Goal: Task Accomplishment & Management: Complete application form

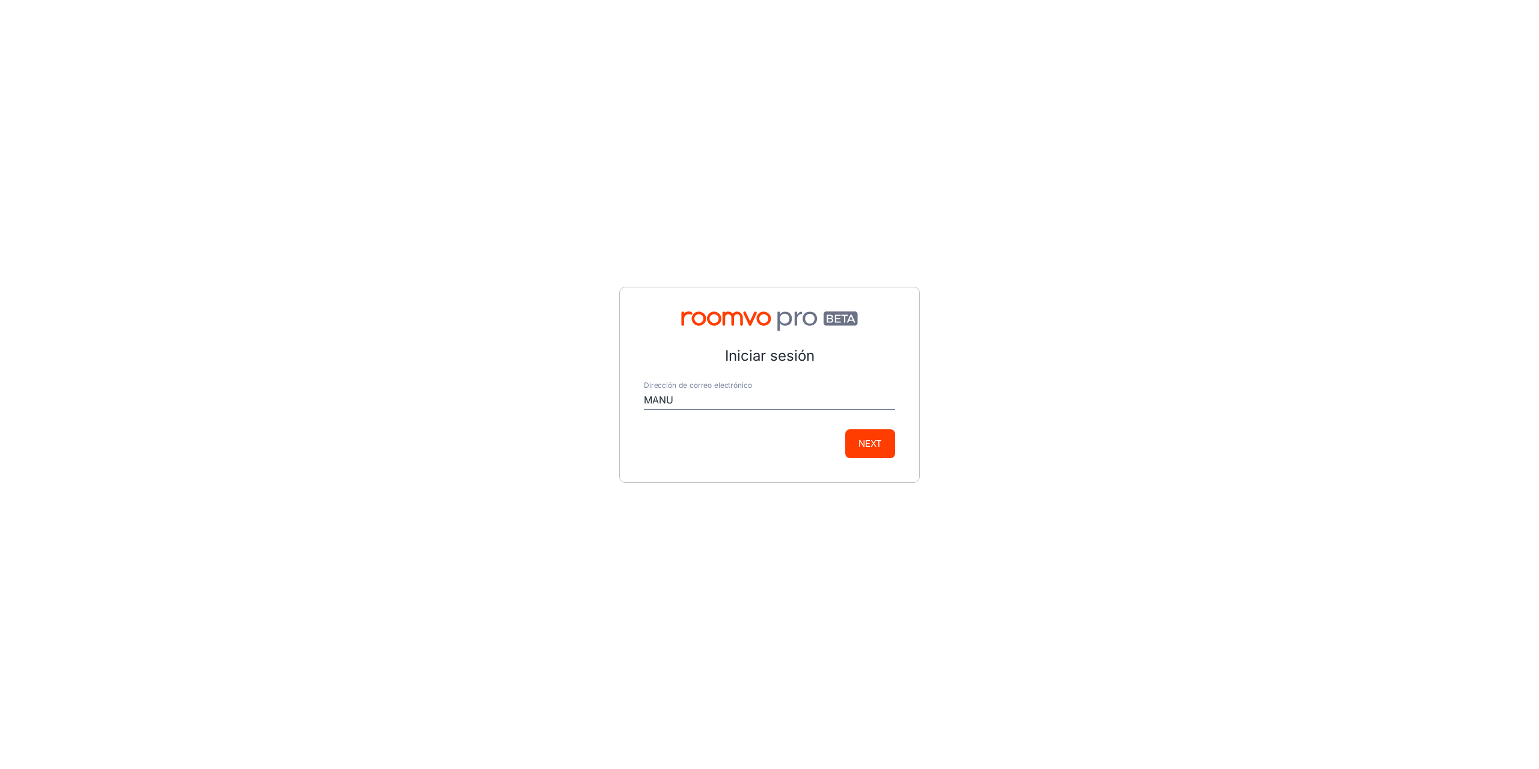
type input "[EMAIL_ADDRESS][DOMAIN_NAME]"
click at [862, 445] on button "Next" at bounding box center [870, 443] width 50 height 29
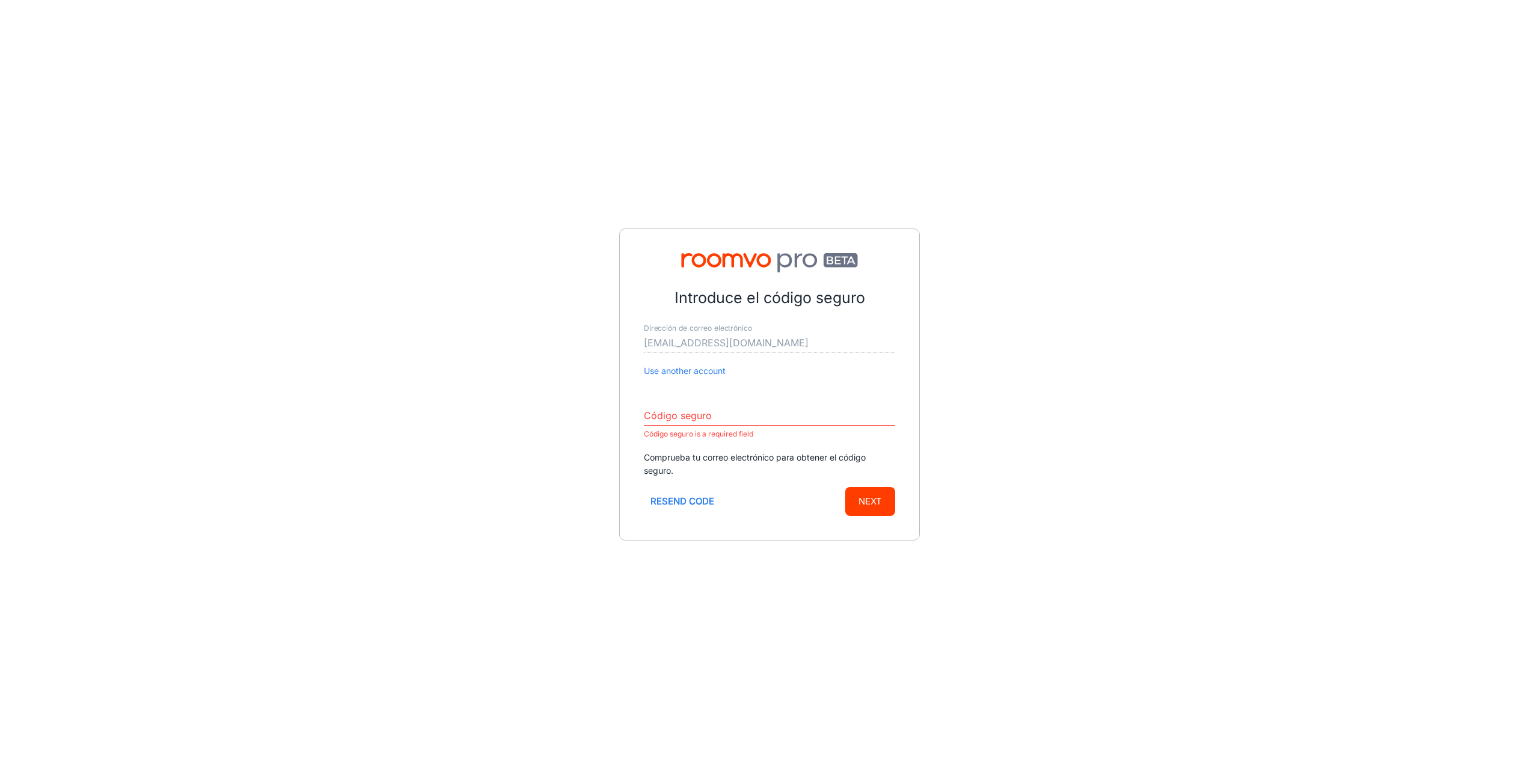
click at [689, 412] on input "Código seguro" at bounding box center [769, 415] width 251 height 19
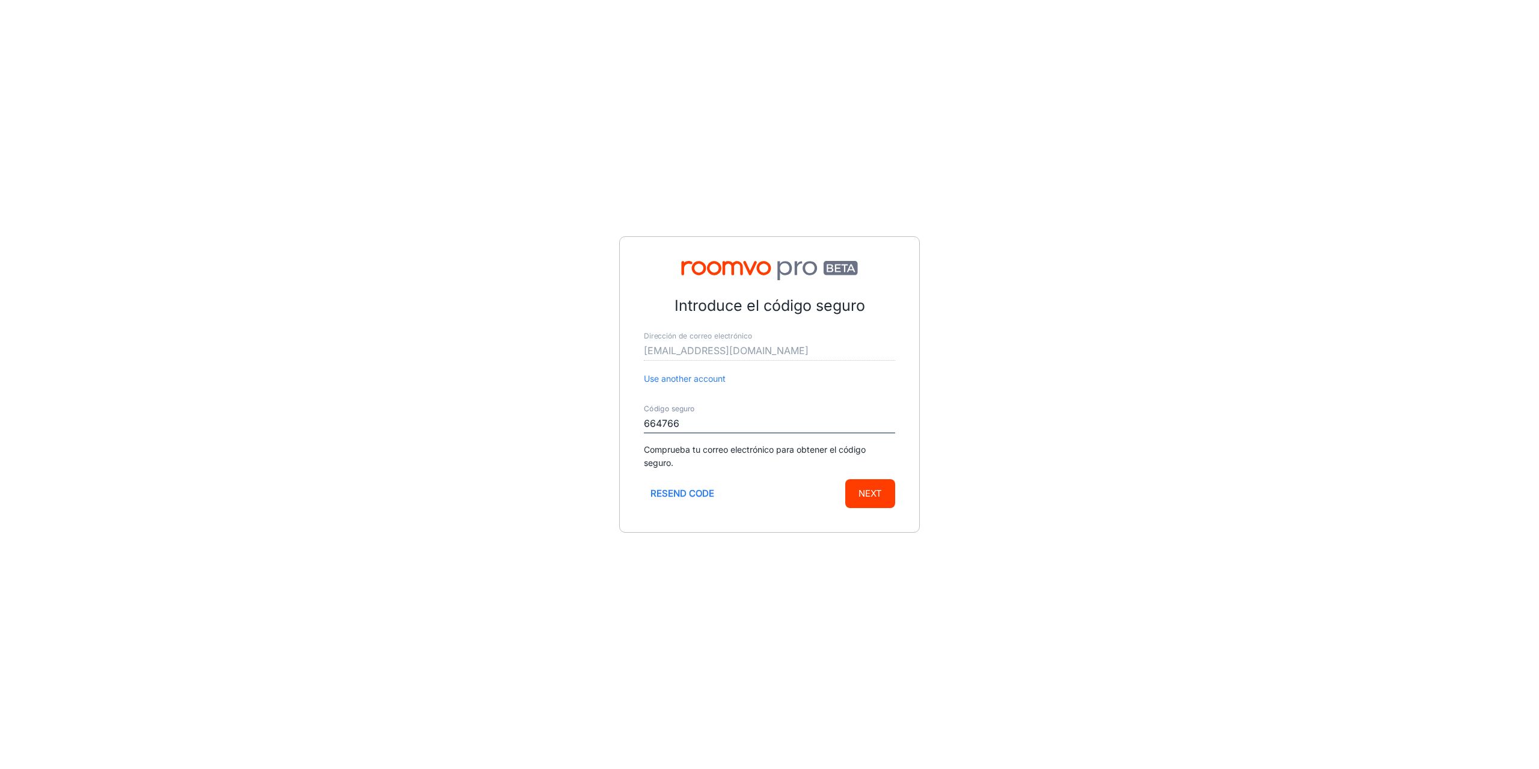
type input "664766"
click at [845, 479] on button "Next" at bounding box center [870, 493] width 50 height 29
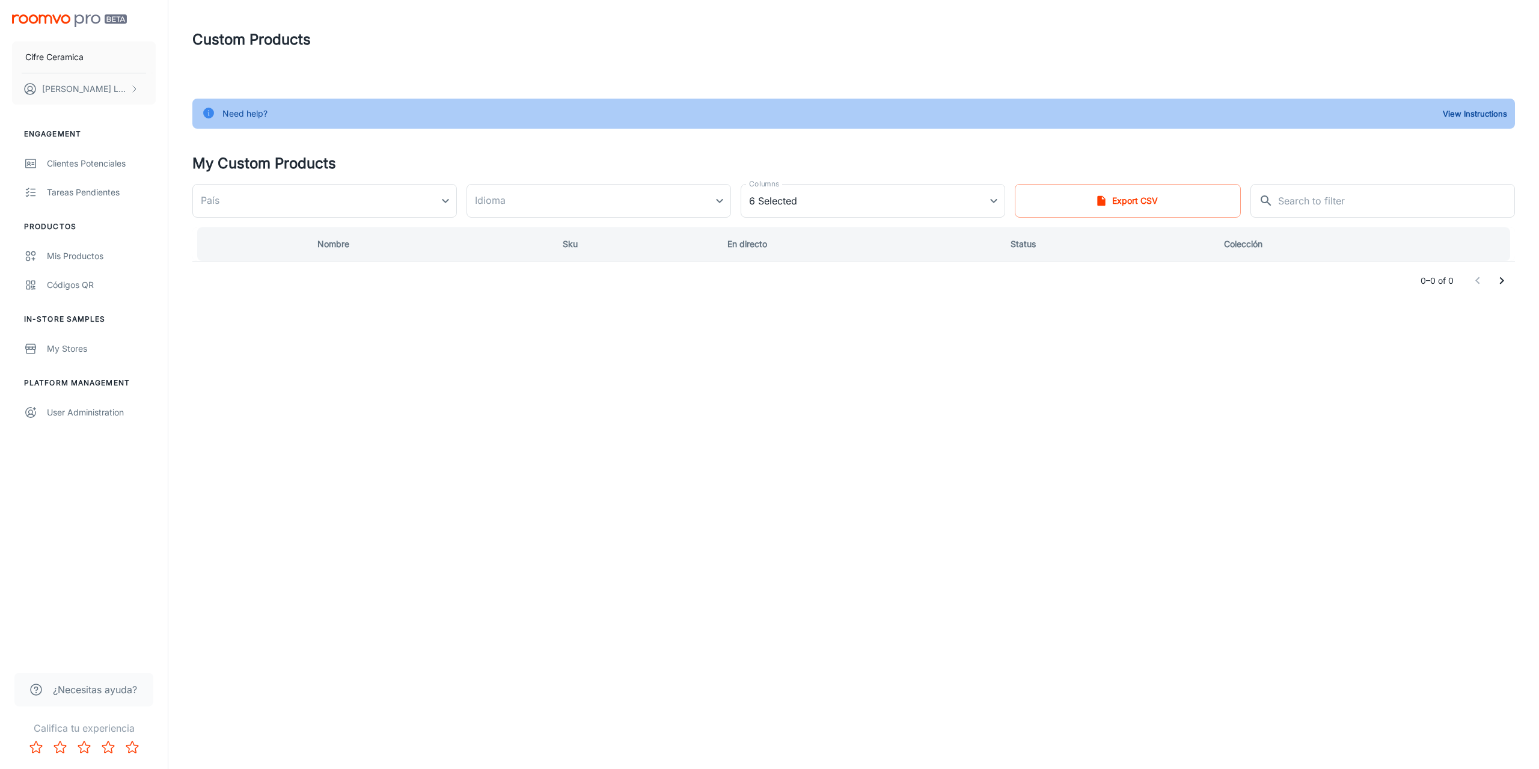
type input "[GEOGRAPHIC_DATA]"
type input "de-de"
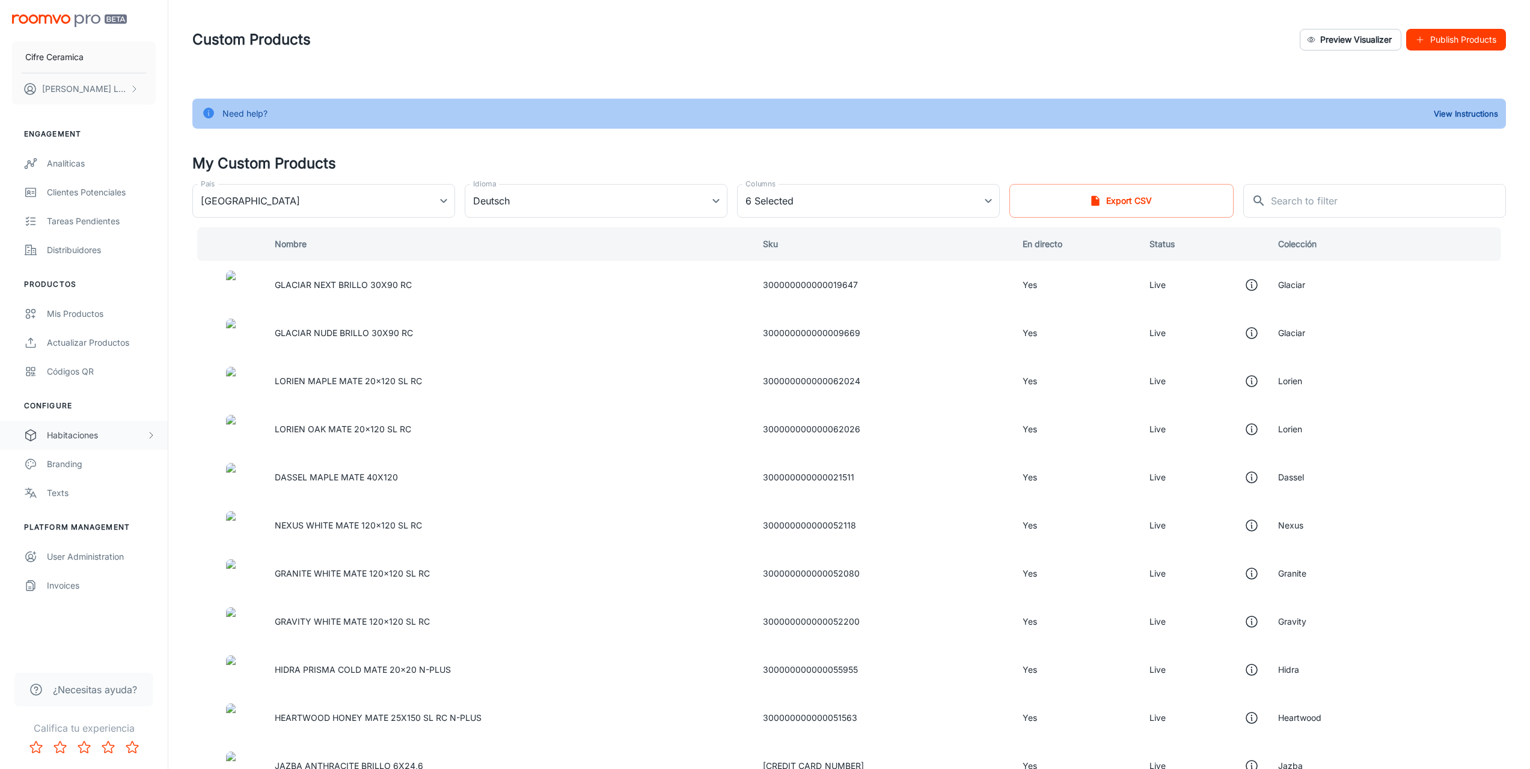
click at [85, 432] on div "Habitaciones" at bounding box center [96, 435] width 99 height 13
click at [88, 517] on div "Custom Rooms" at bounding box center [101, 521] width 109 height 13
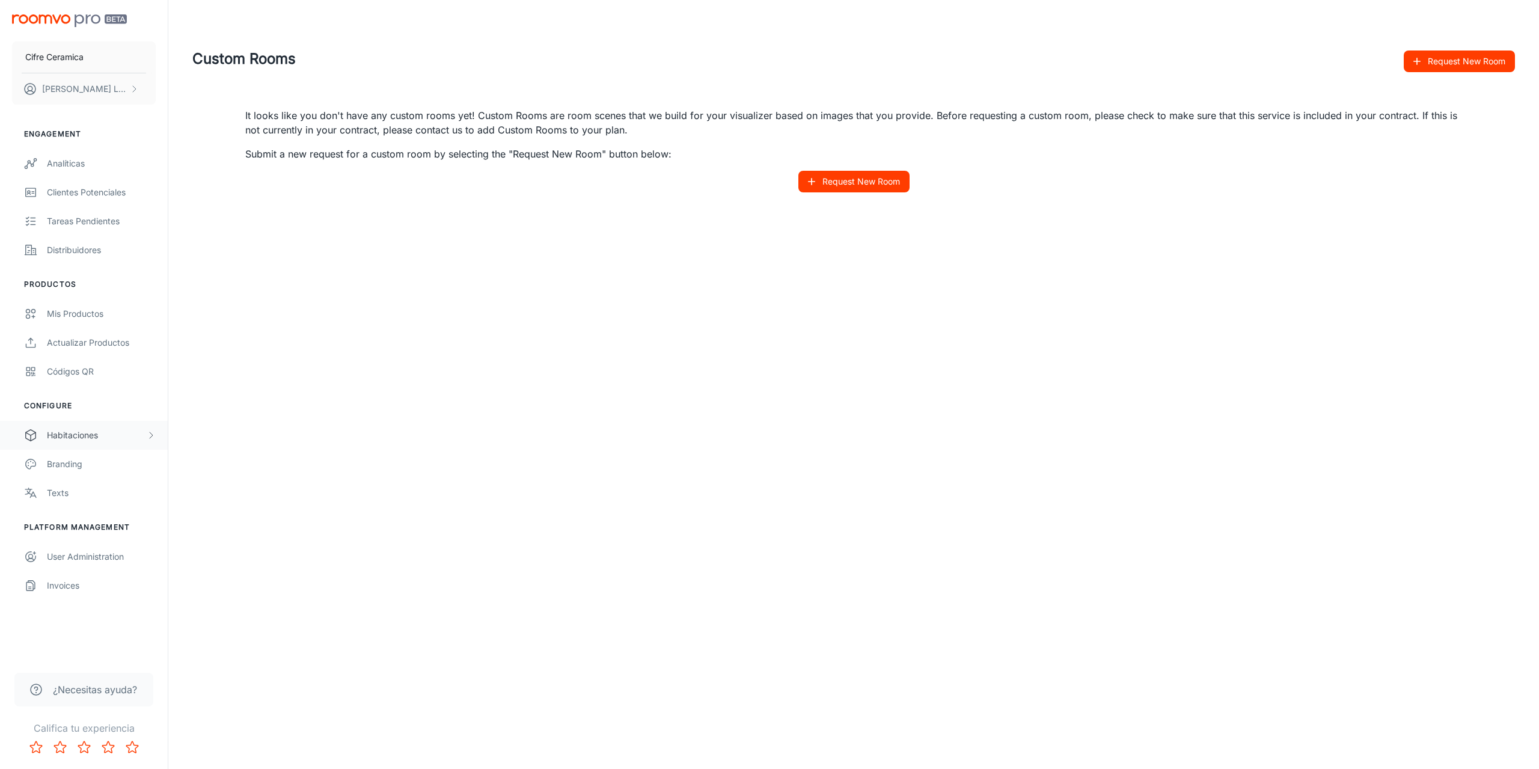
click at [103, 438] on div "Habitaciones" at bounding box center [96, 435] width 99 height 13
click at [94, 493] on div "Designer Rooms" at bounding box center [101, 492] width 109 height 13
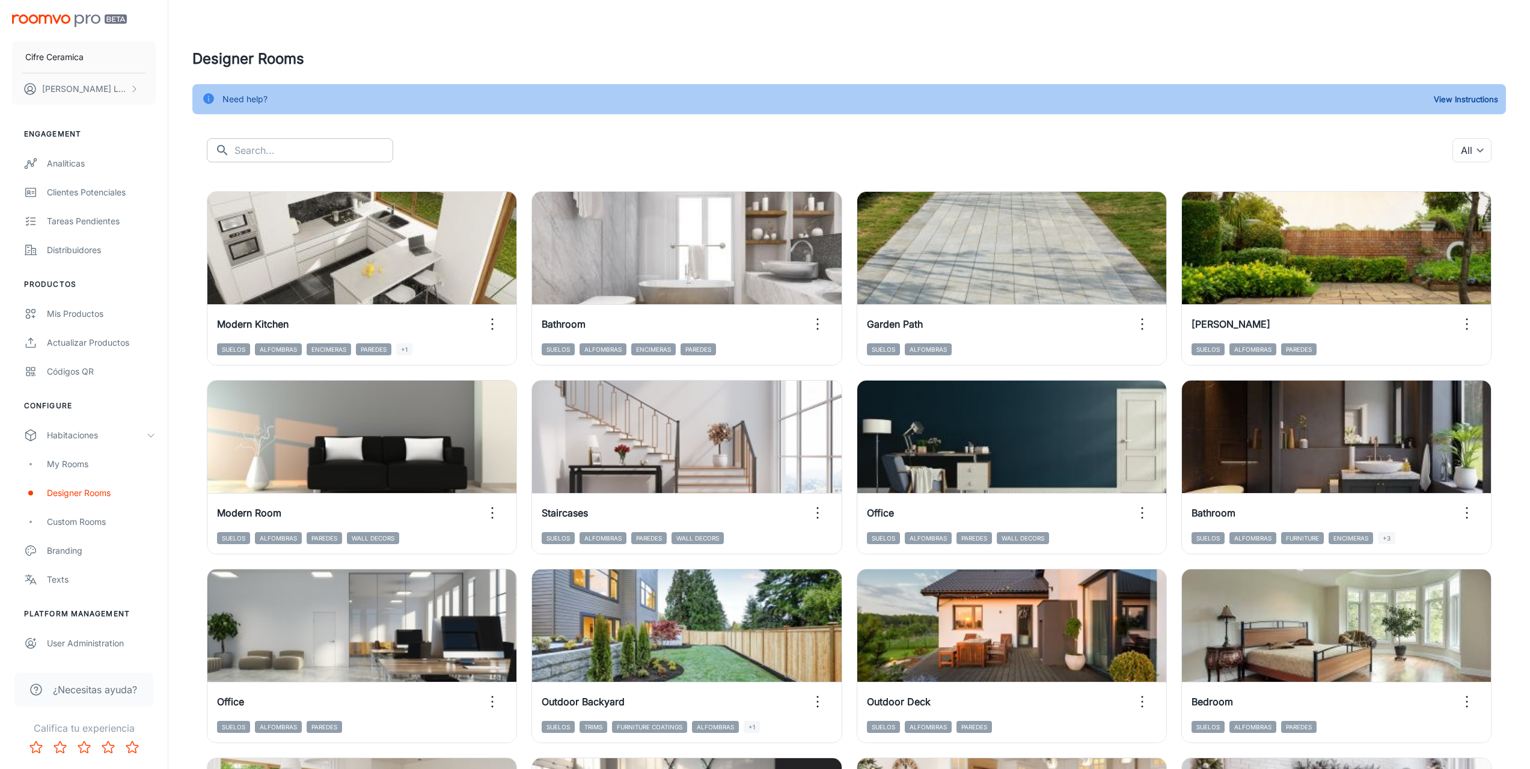
click at [256, 155] on input "text" at bounding box center [313, 150] width 159 height 24
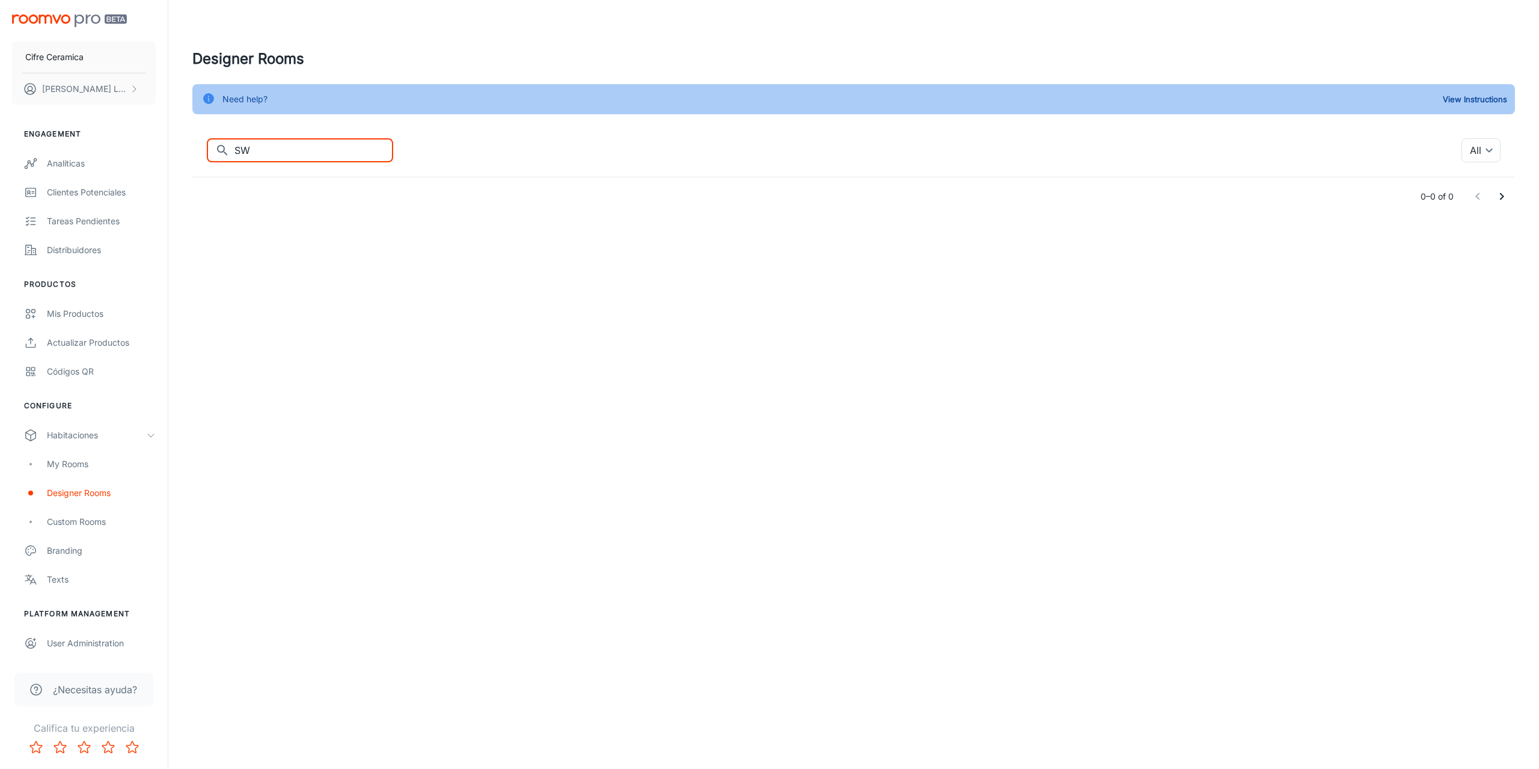
type input "S"
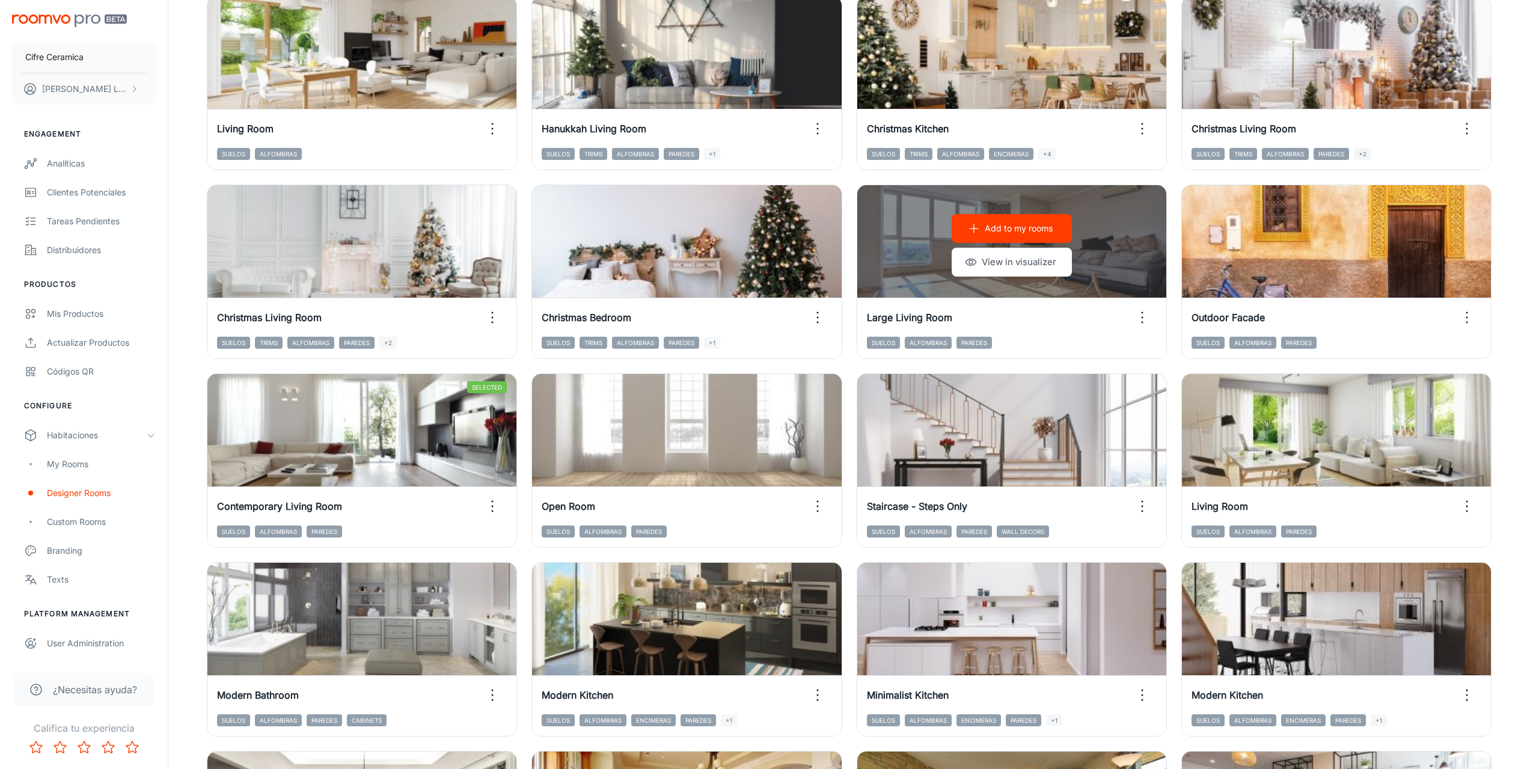
scroll to position [1020, 0]
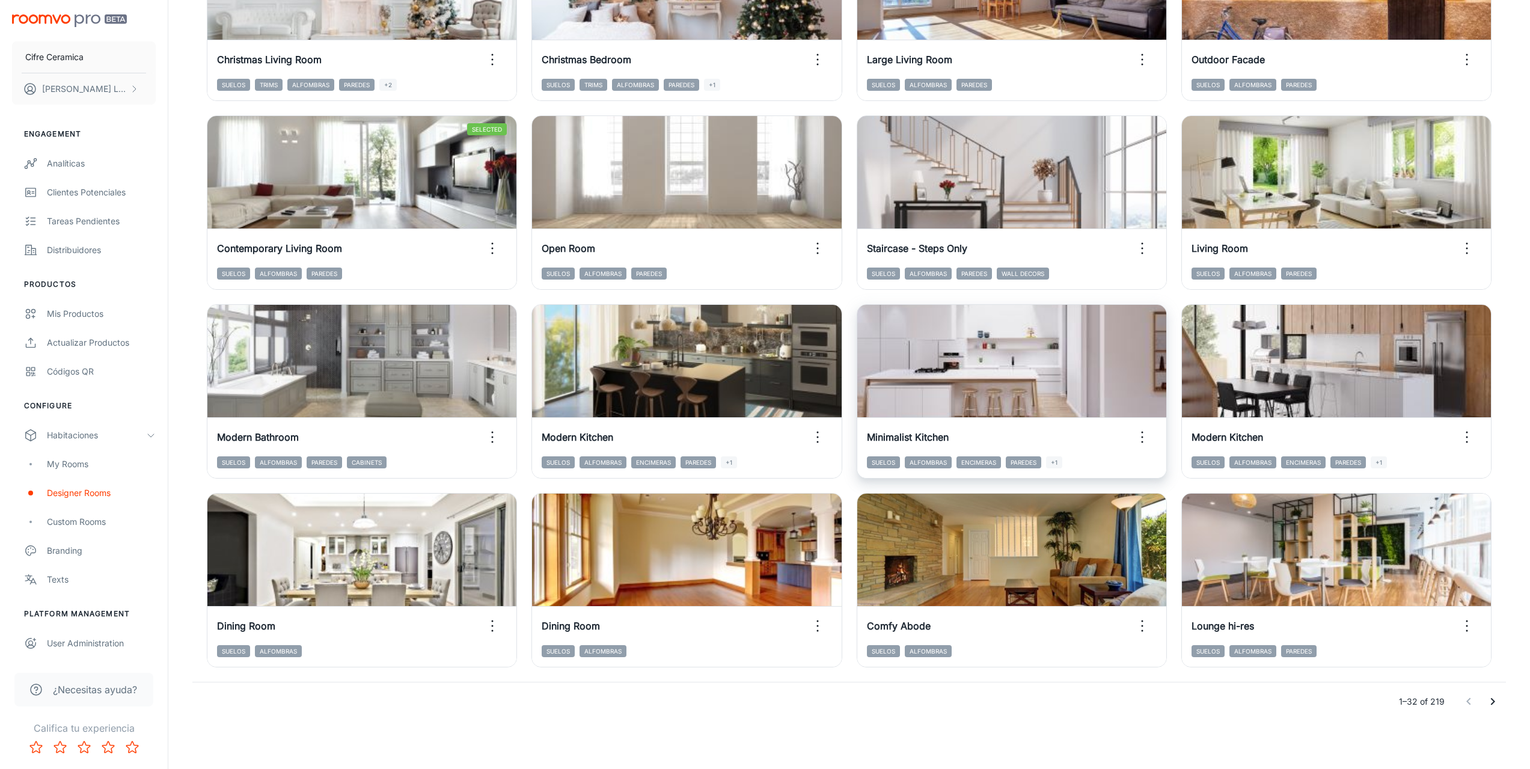
click at [1490, 700] on icon "Go to next page" at bounding box center [1493, 701] width 14 height 14
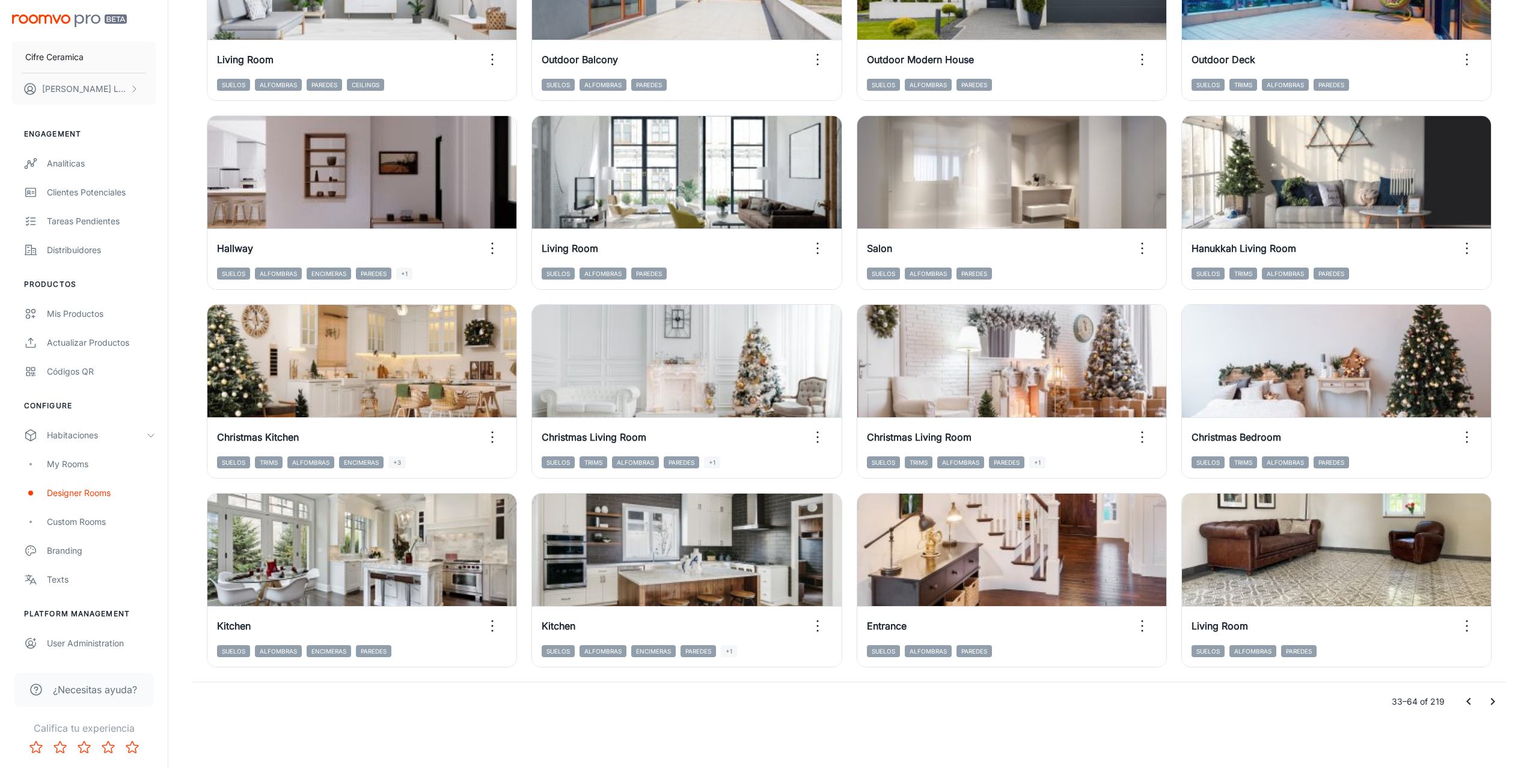
click at [1493, 702] on icon "Go to next page" at bounding box center [1493, 701] width 4 height 7
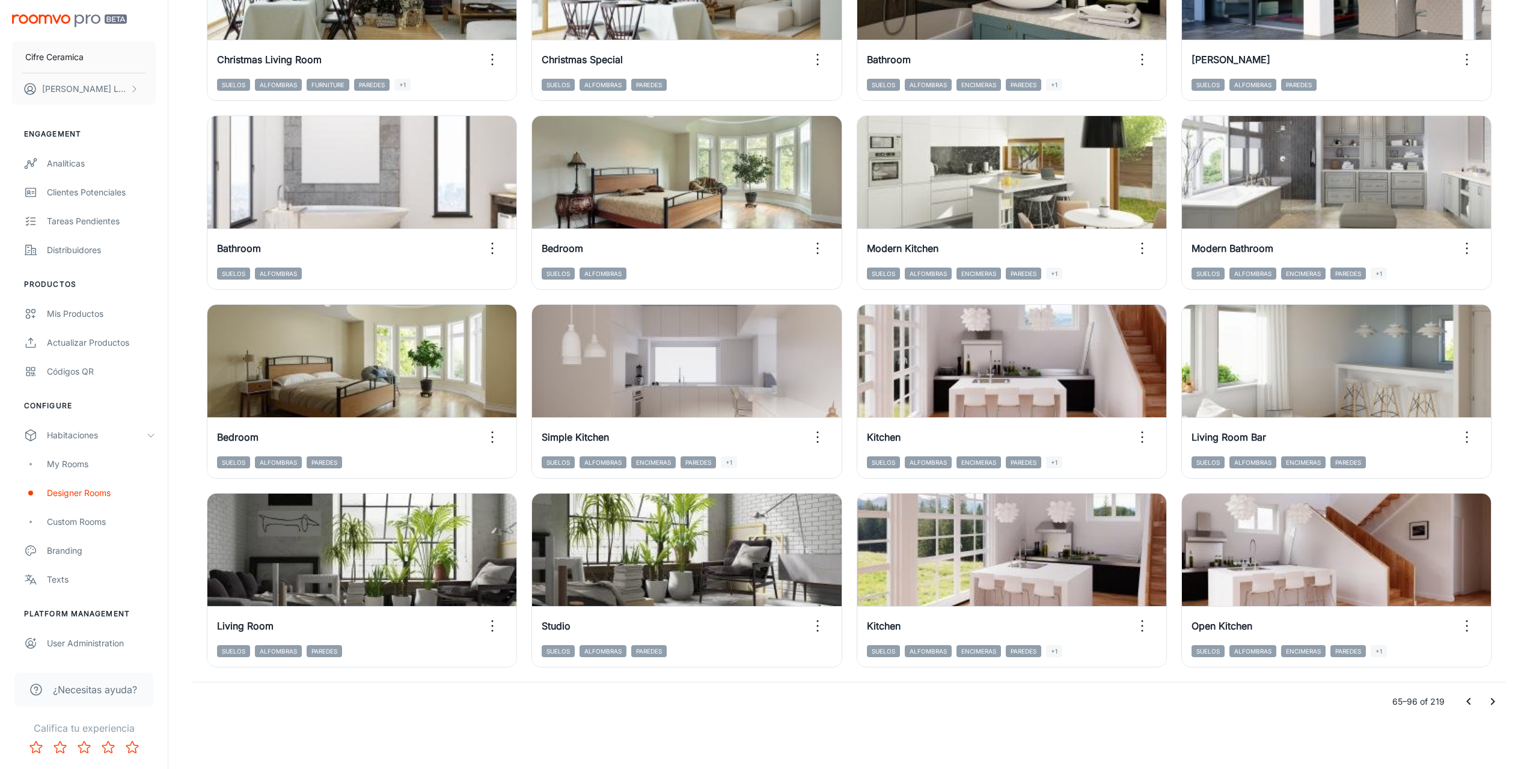
click at [1496, 705] on icon "Go to next page" at bounding box center [1493, 701] width 14 height 14
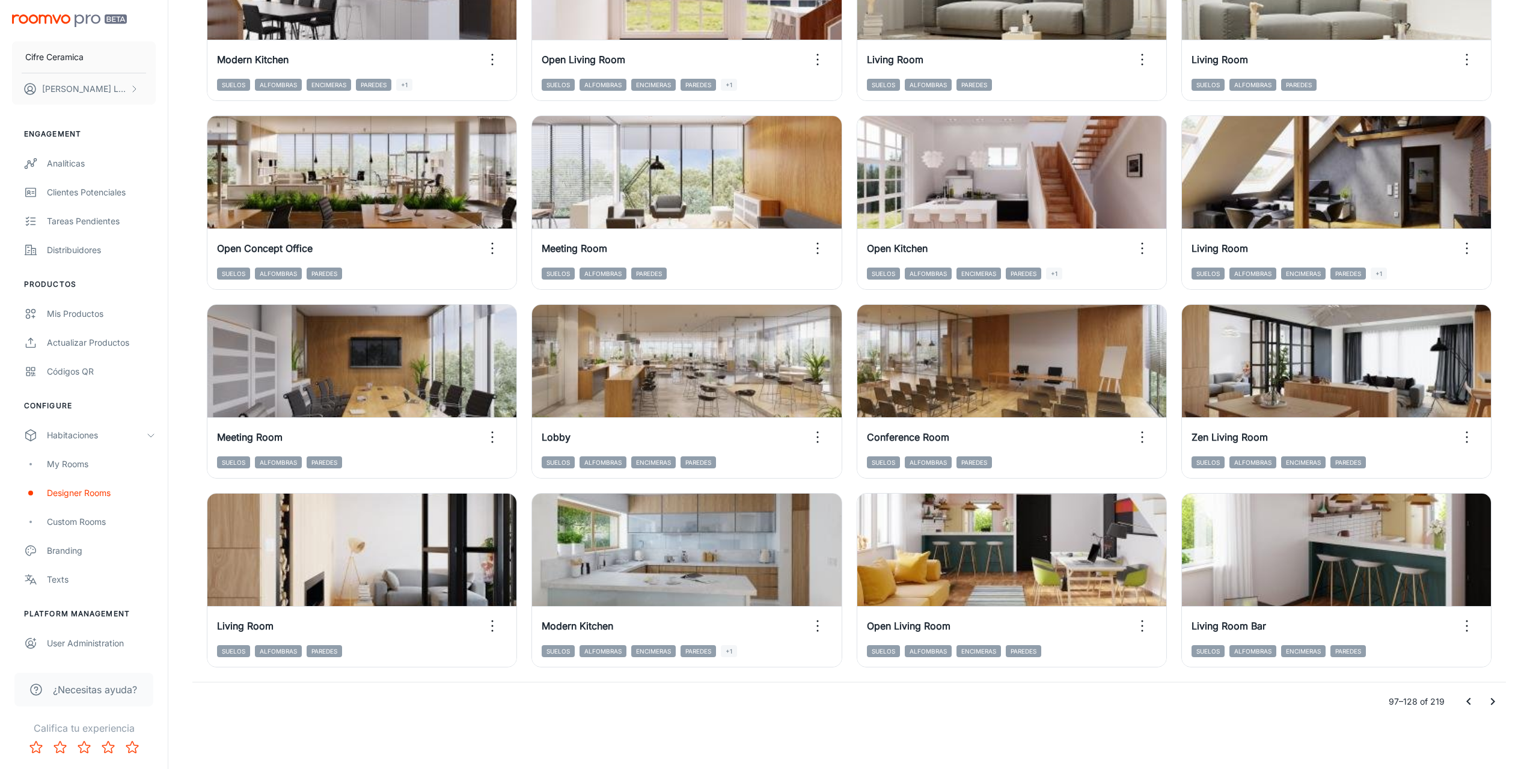
click at [1490, 700] on icon "Go to next page" at bounding box center [1493, 701] width 14 height 14
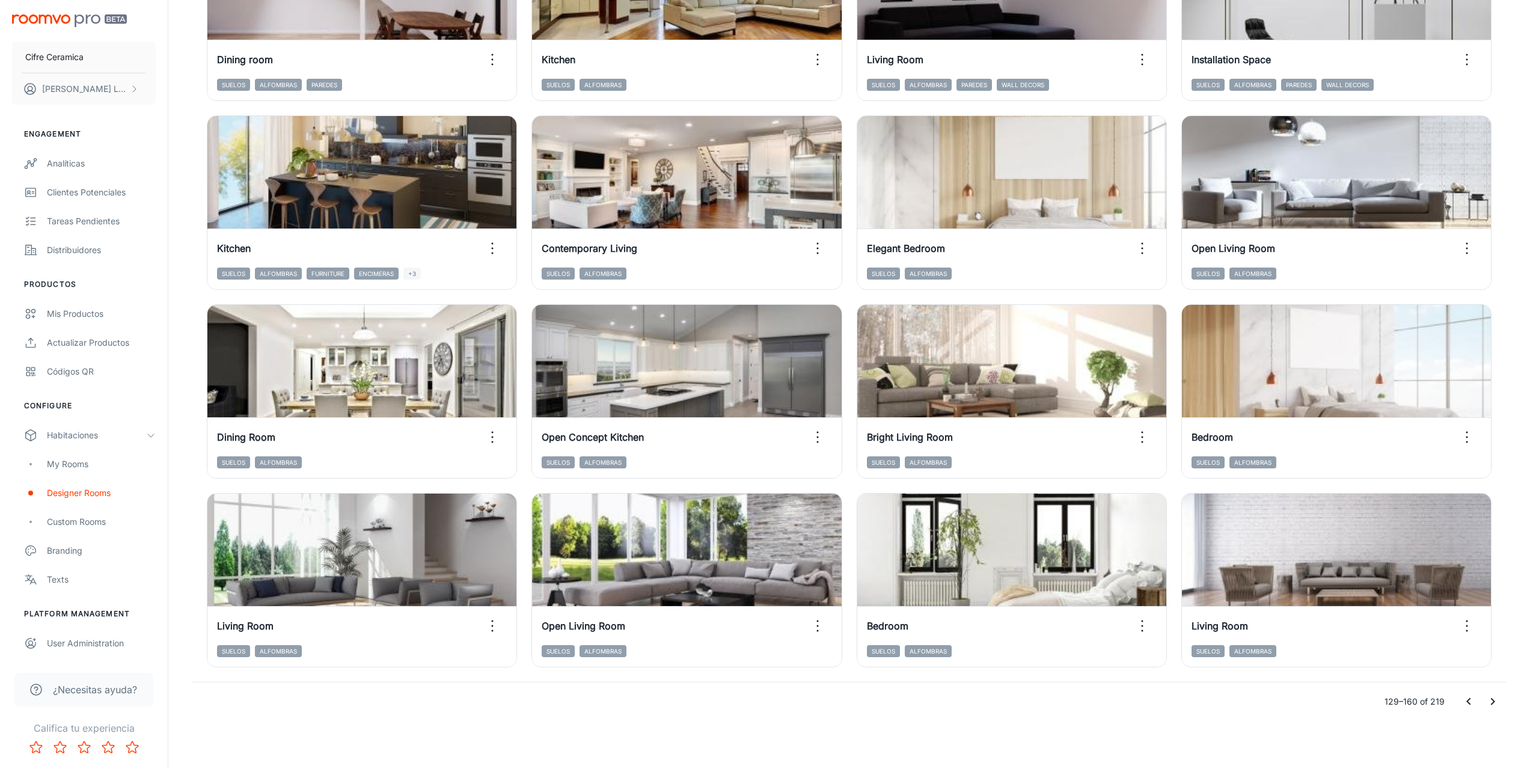
click at [1496, 702] on icon "Go to next page" at bounding box center [1493, 701] width 14 height 14
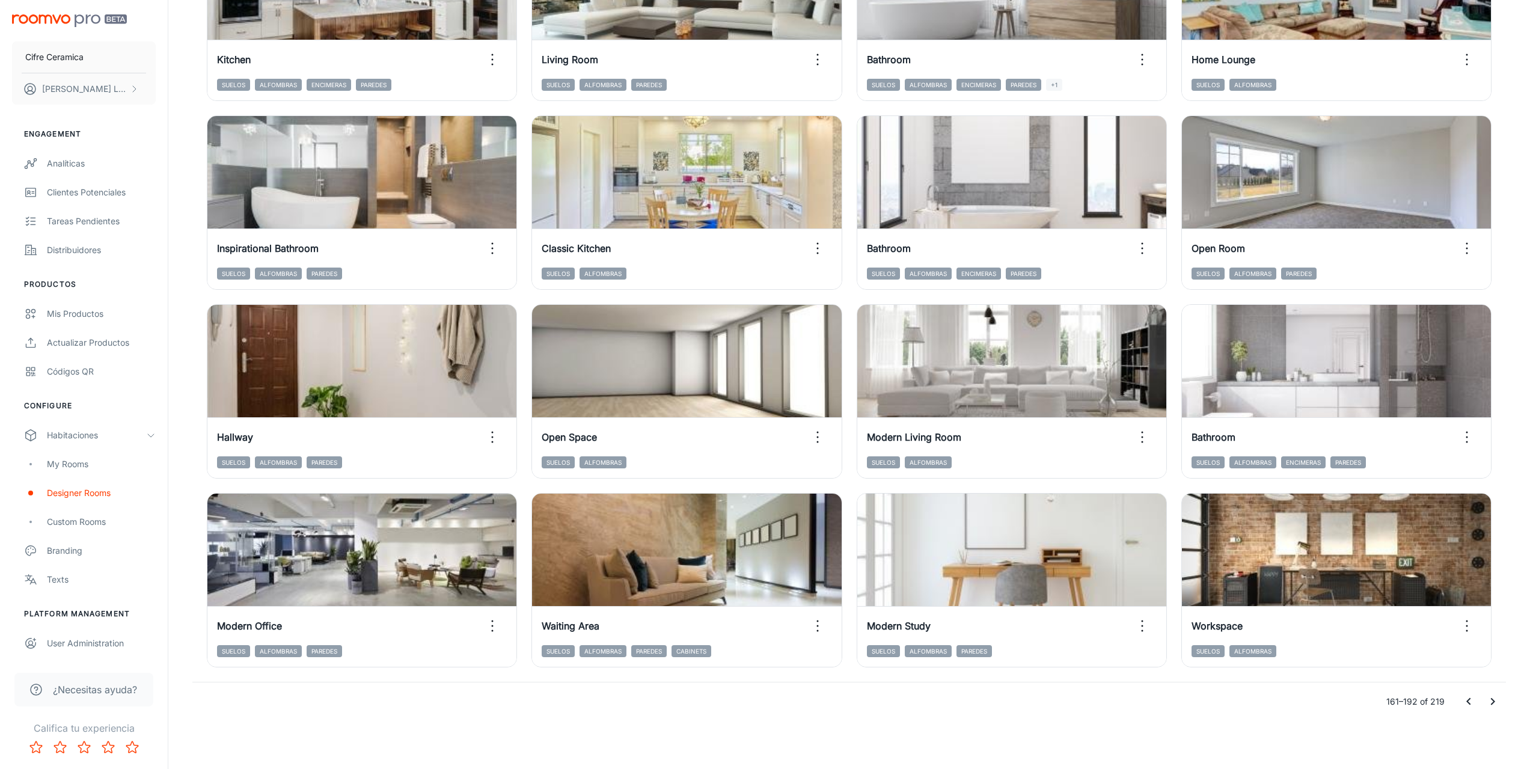
click at [1489, 696] on icon "Go to next page" at bounding box center [1493, 701] width 14 height 14
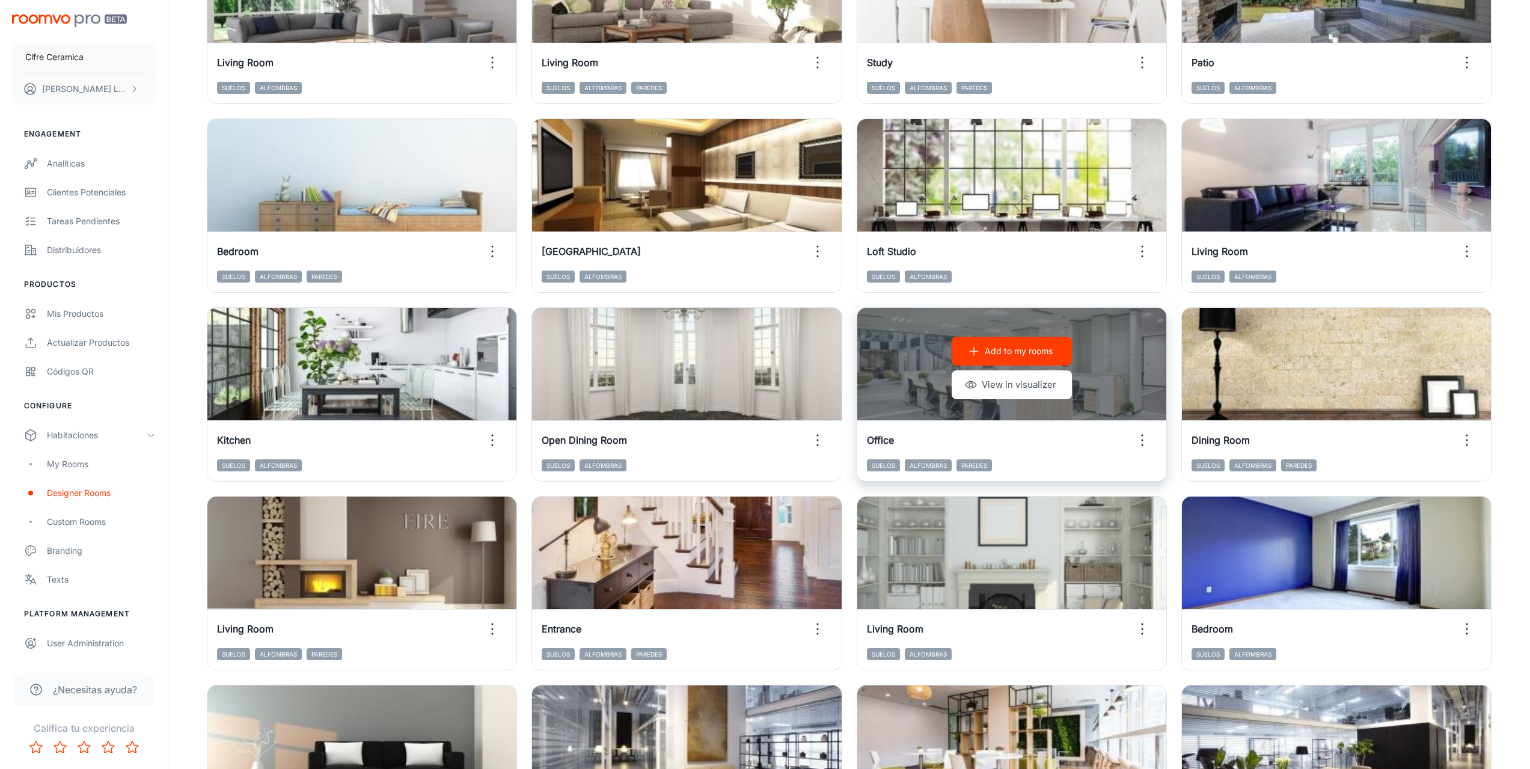
scroll to position [831, 0]
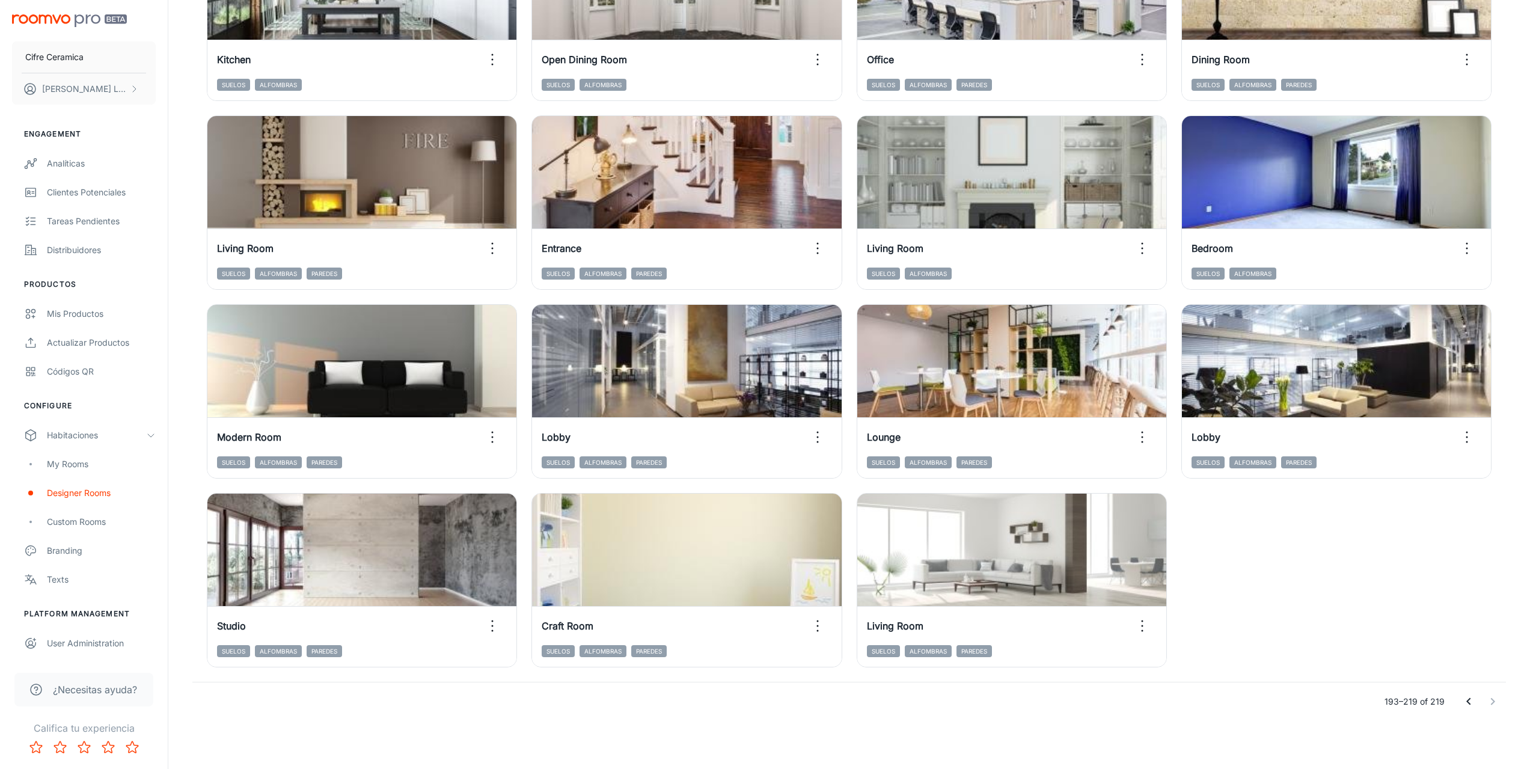
click at [1491, 699] on div at bounding box center [1481, 702] width 48 height 24
click at [1466, 706] on icon "Go to previous page" at bounding box center [1468, 701] width 14 height 14
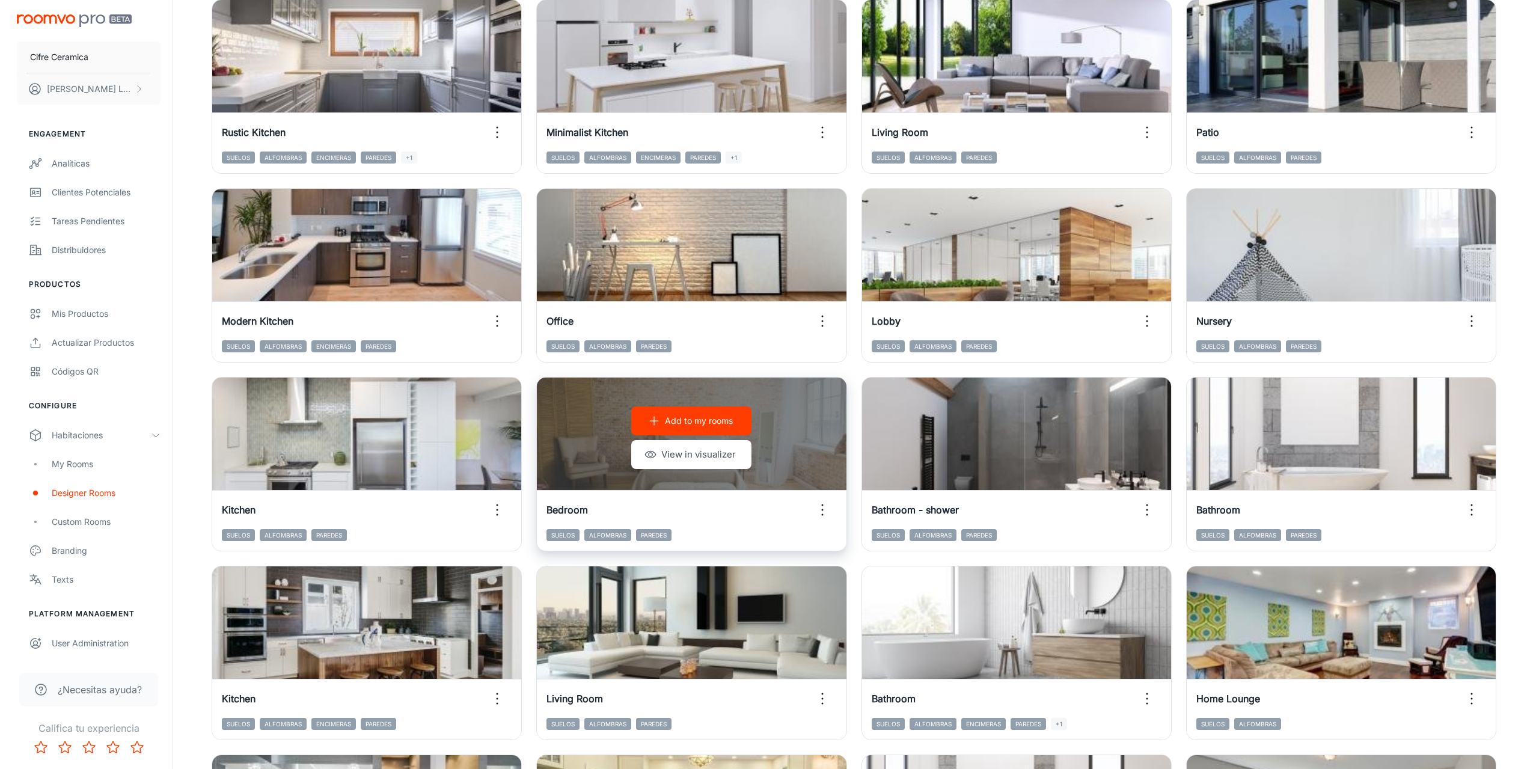
scroll to position [0, 0]
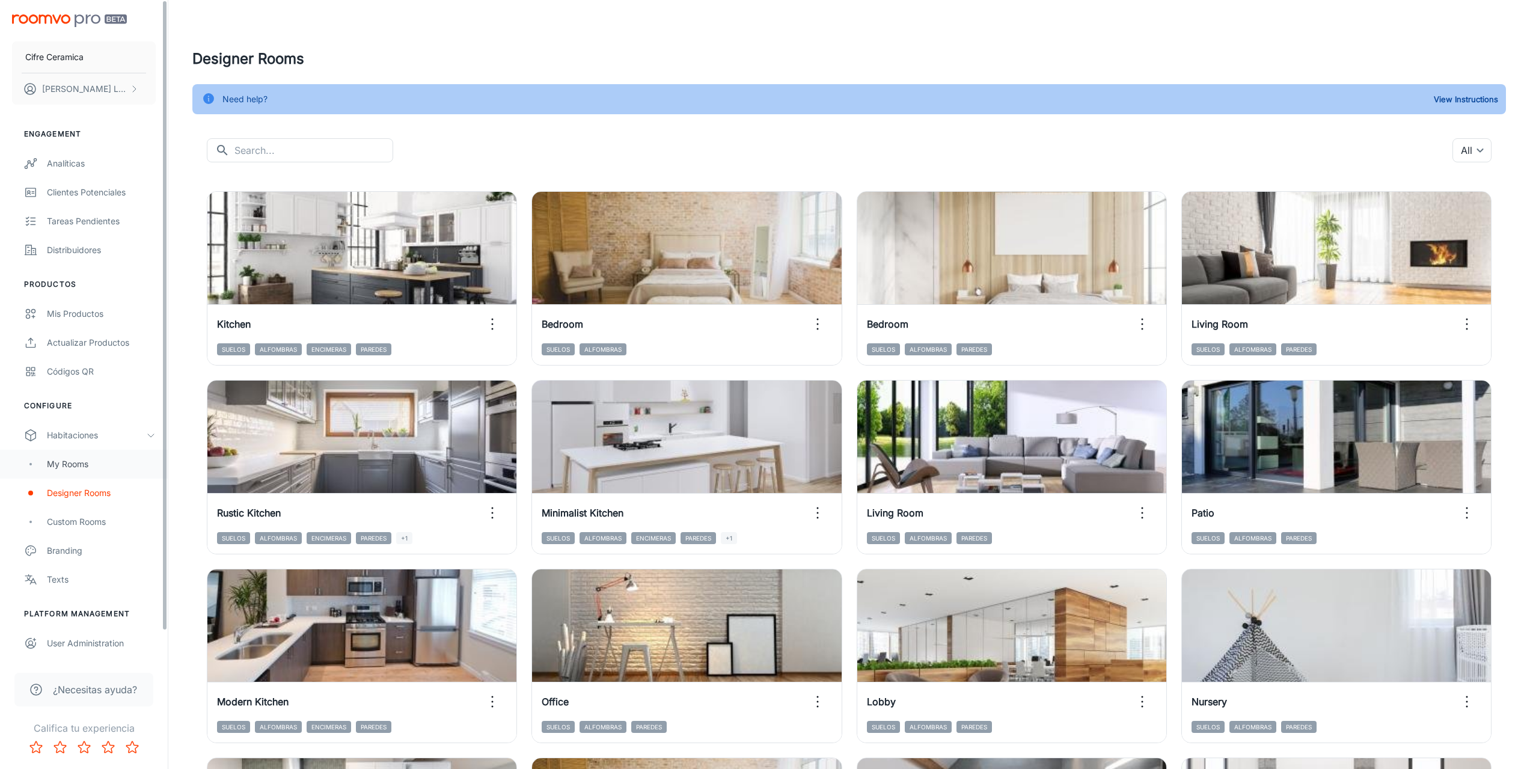
click at [66, 470] on div "My Rooms" at bounding box center [101, 463] width 109 height 13
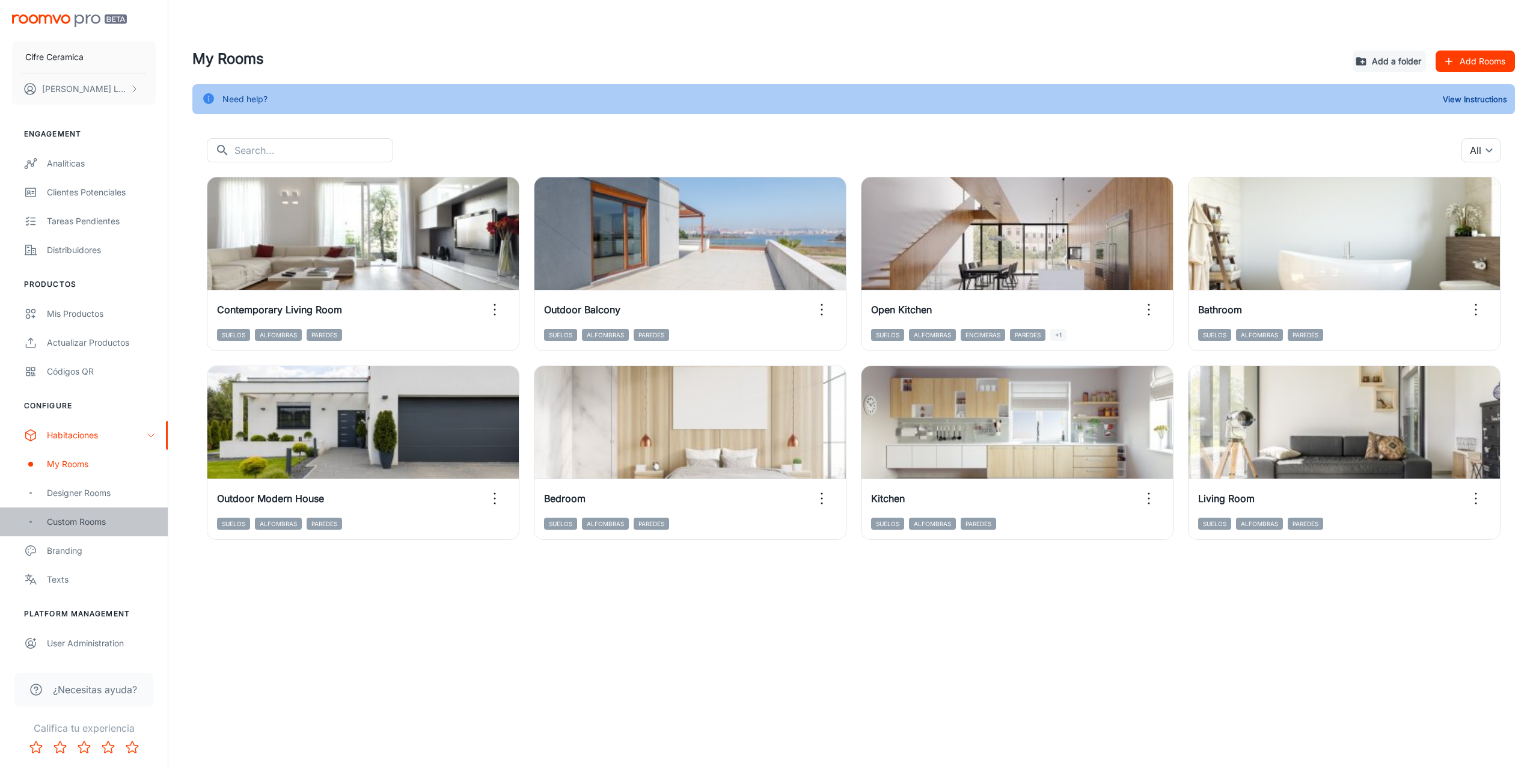
click at [83, 521] on div "Custom Rooms" at bounding box center [101, 521] width 109 height 13
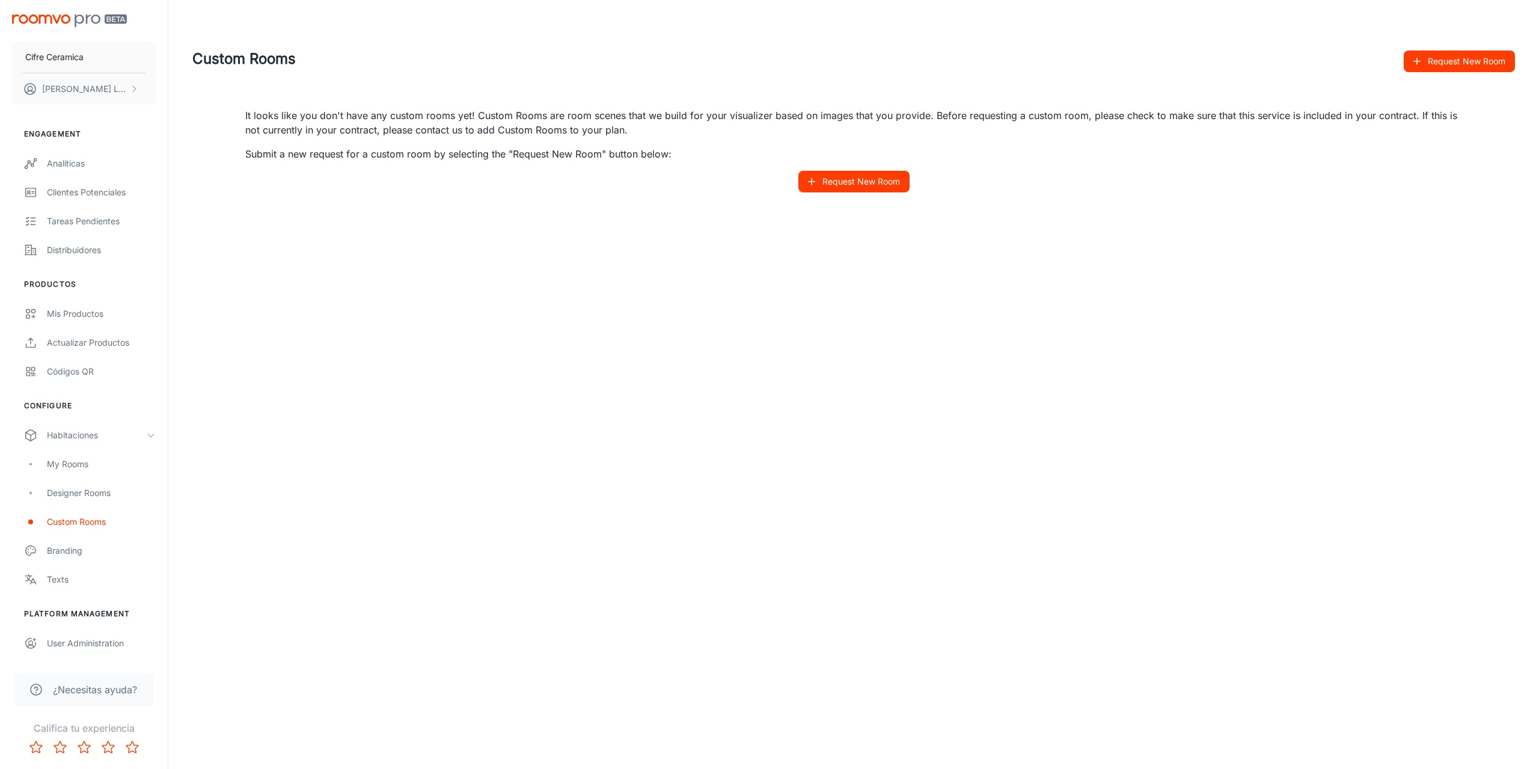
click at [822, 184] on button "Request New Room" at bounding box center [853, 182] width 111 height 22
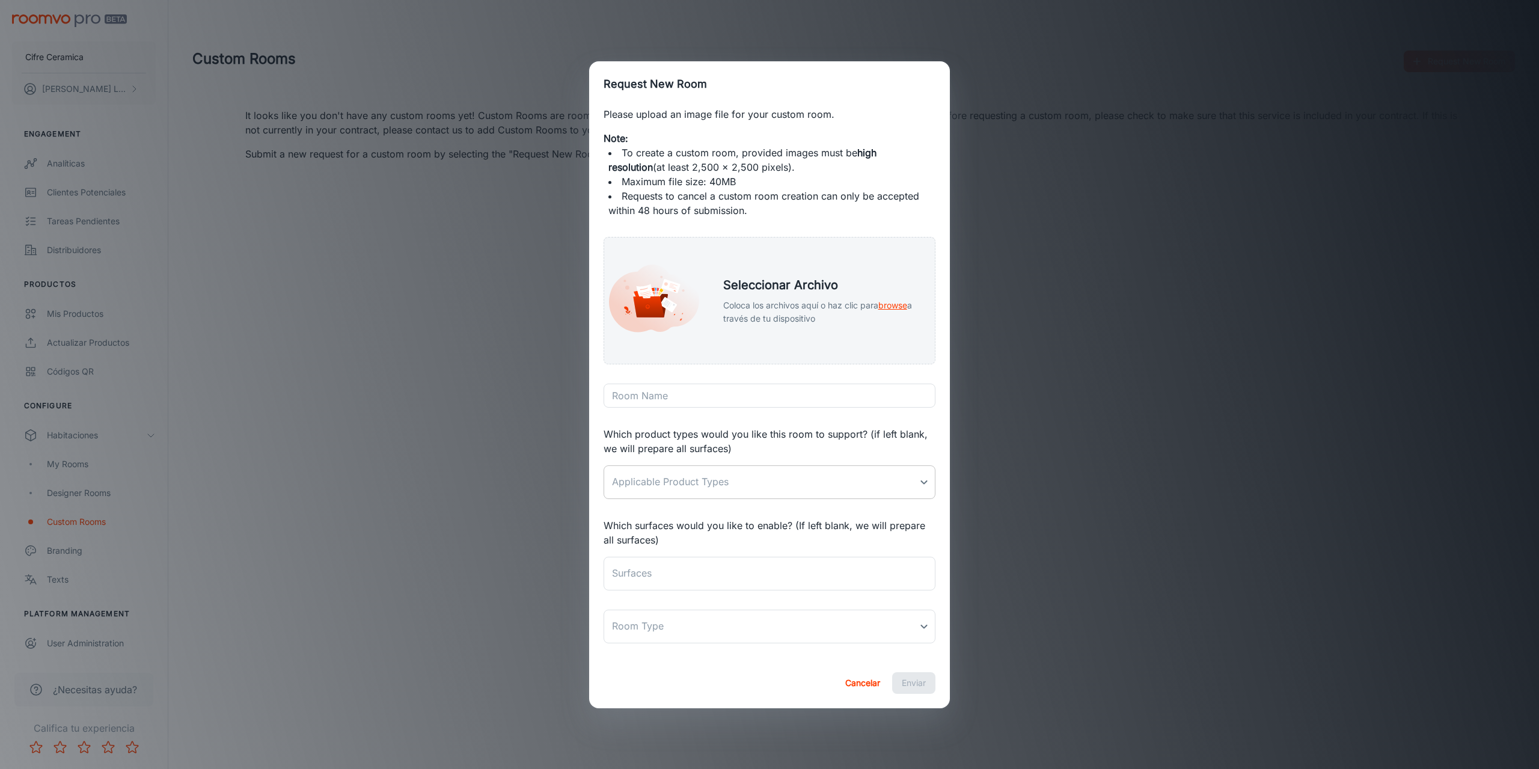
click at [637, 480] on body "Cifre Ceramica [PERSON_NAME] Engagement Analíticas Clientes potenciales Tareas …" at bounding box center [769, 384] width 1539 height 769
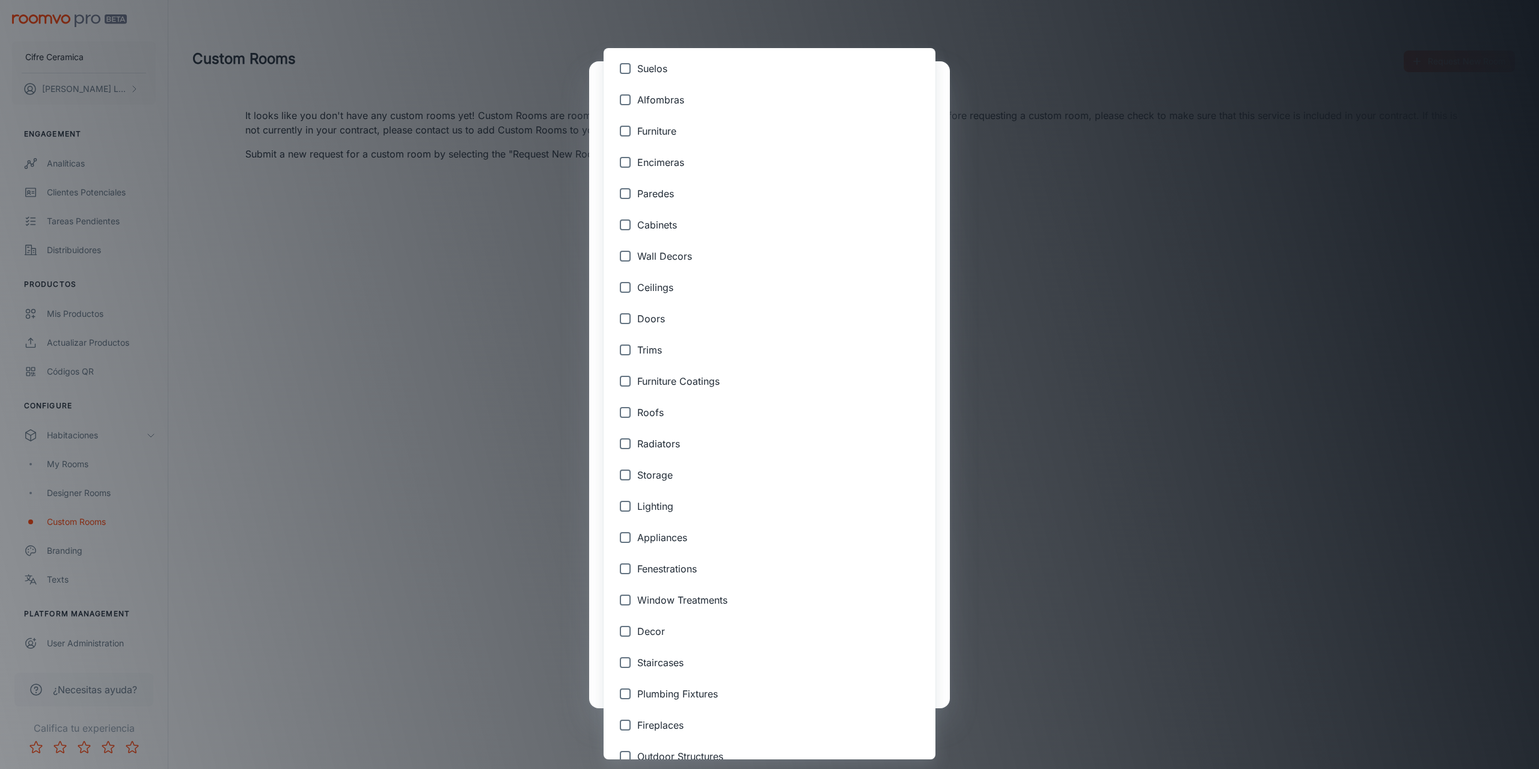
click at [417, 406] on div at bounding box center [769, 384] width 1539 height 769
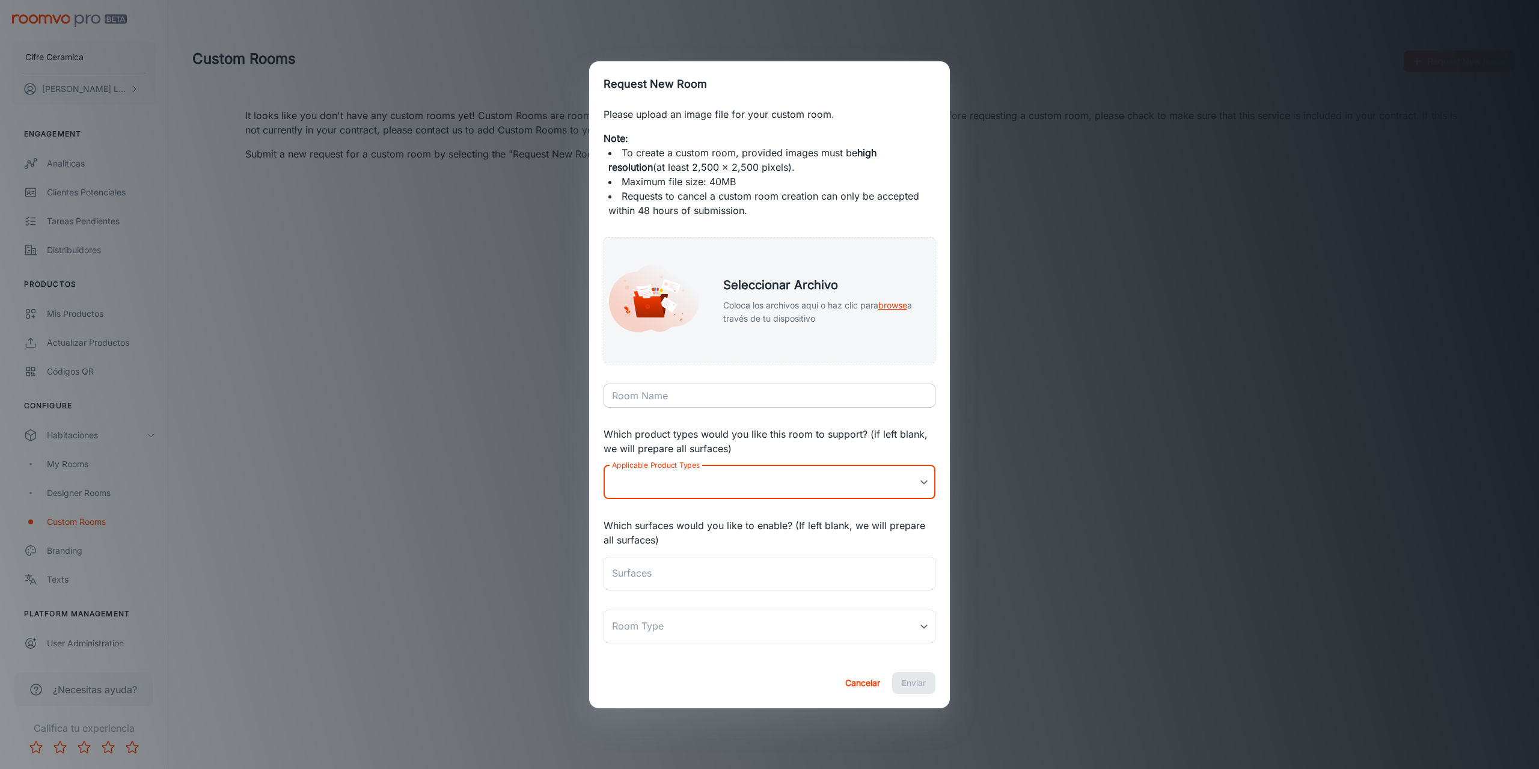
click at [722, 403] on input "Room Name" at bounding box center [770, 396] width 332 height 24
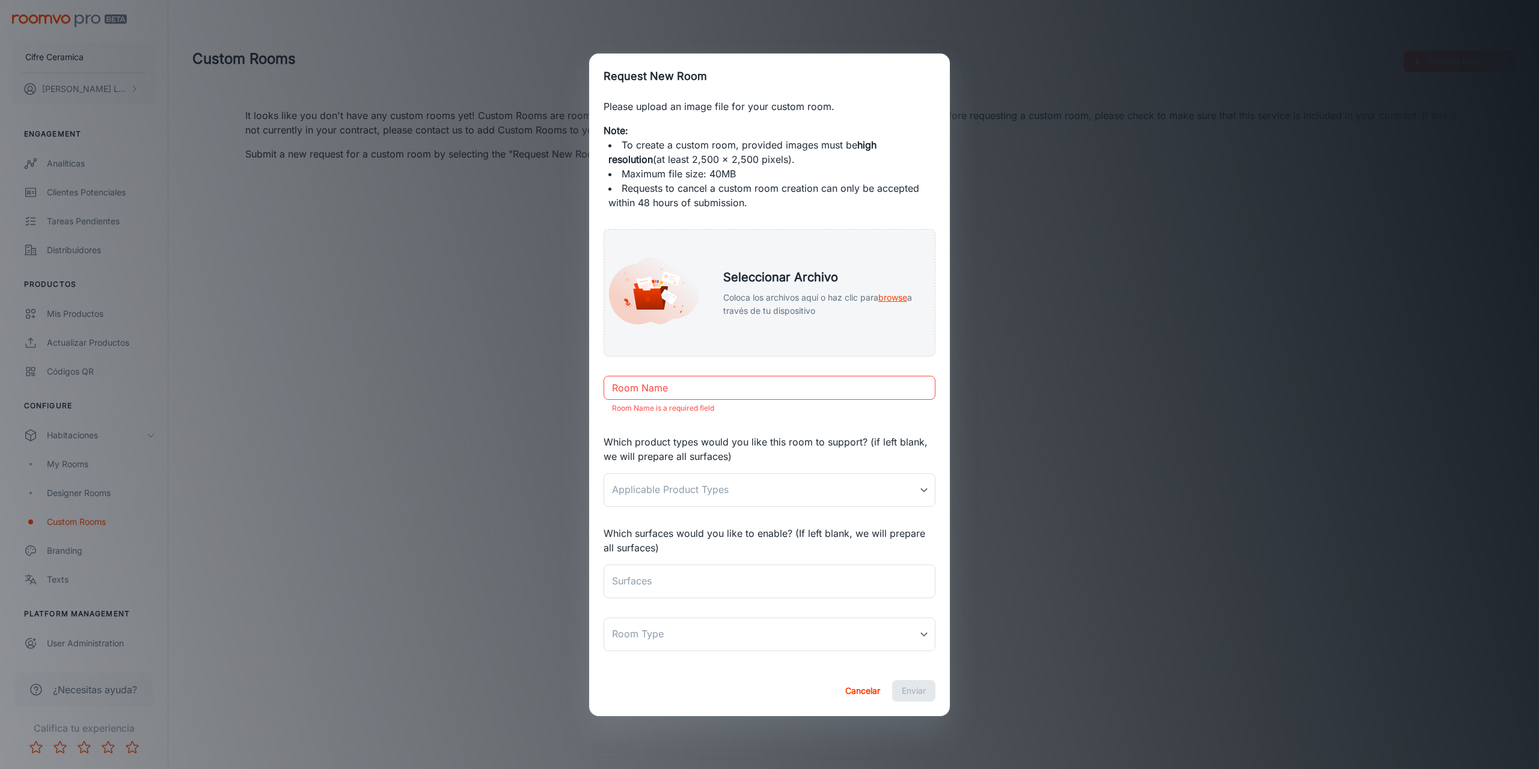
click at [473, 268] on div "Request New Room Please upload an image file for your custom room. Note: To cre…" at bounding box center [769, 384] width 1539 height 769
